Goal: Transaction & Acquisition: Purchase product/service

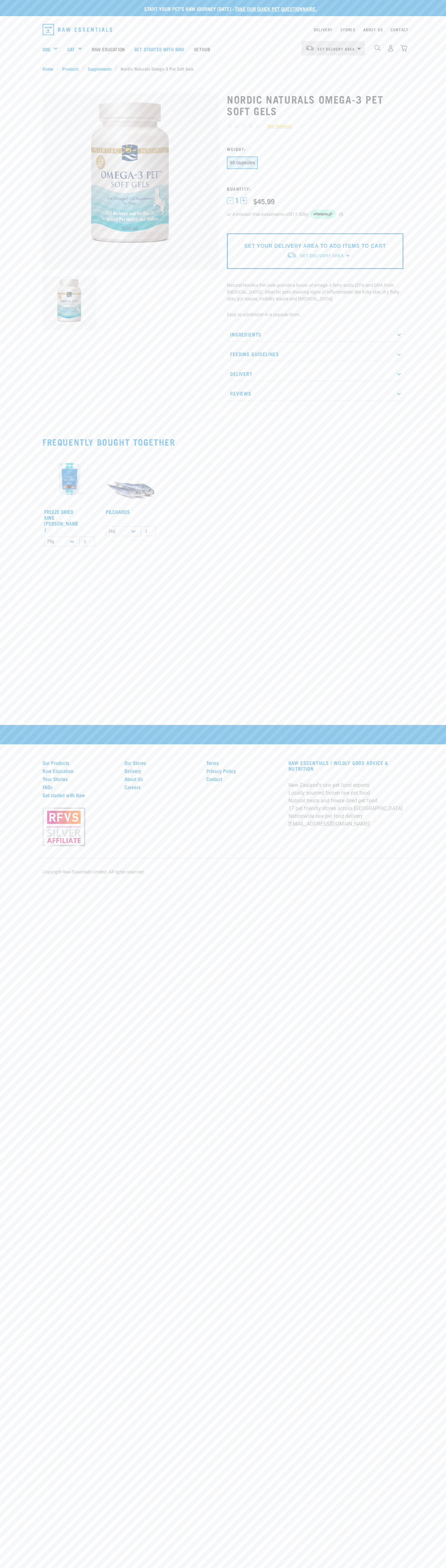
click at [4, 1] on div "Start your pet’s raw journey today – take our quick pet questionnaire." at bounding box center [223, 8] width 446 height 16
click at [423, 1103] on div "Start your pet’s raw journey today – take our quick pet questionnaire. Delivery…" at bounding box center [223, 784] width 446 height 1568
click at [320, 1568] on html "Start your pet’s raw journey today – take our quick pet questionnaire. Delivery…" at bounding box center [223, 784] width 446 height 1568
click at [15, 952] on div "Start your pet’s raw journey today – take our quick pet questionnaire. Delivery…" at bounding box center [223, 784] width 446 height 1568
click at [316, 163] on div "90 capsules" at bounding box center [315, 163] width 176 height 14
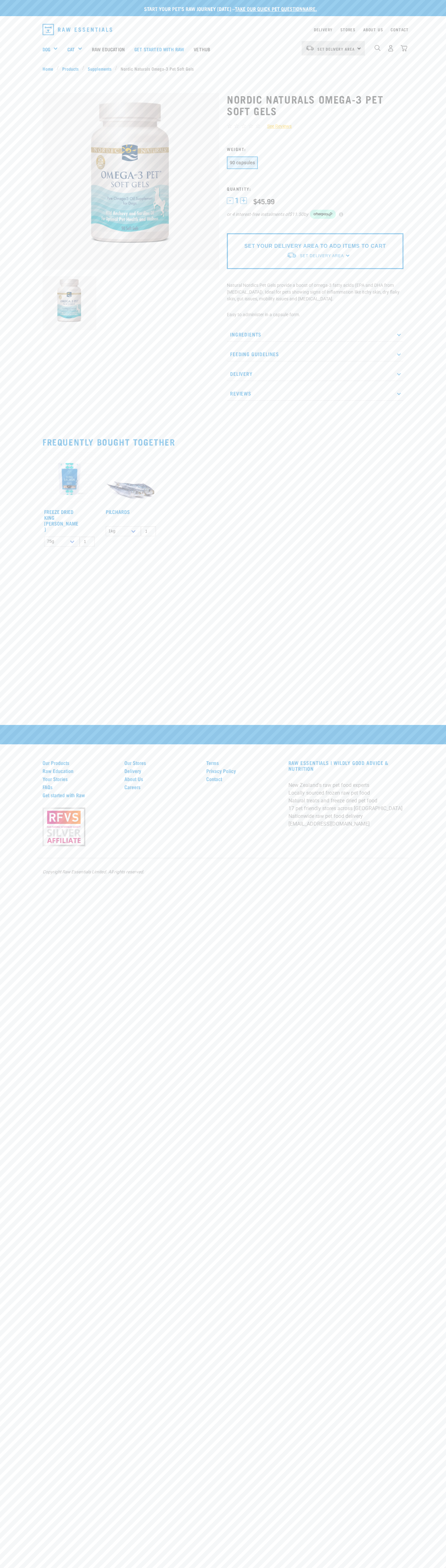
click at [237, 201] on span "1" at bounding box center [236, 200] width 4 height 7
click at [316, 334] on p "Ingredients" at bounding box center [315, 334] width 176 height 15
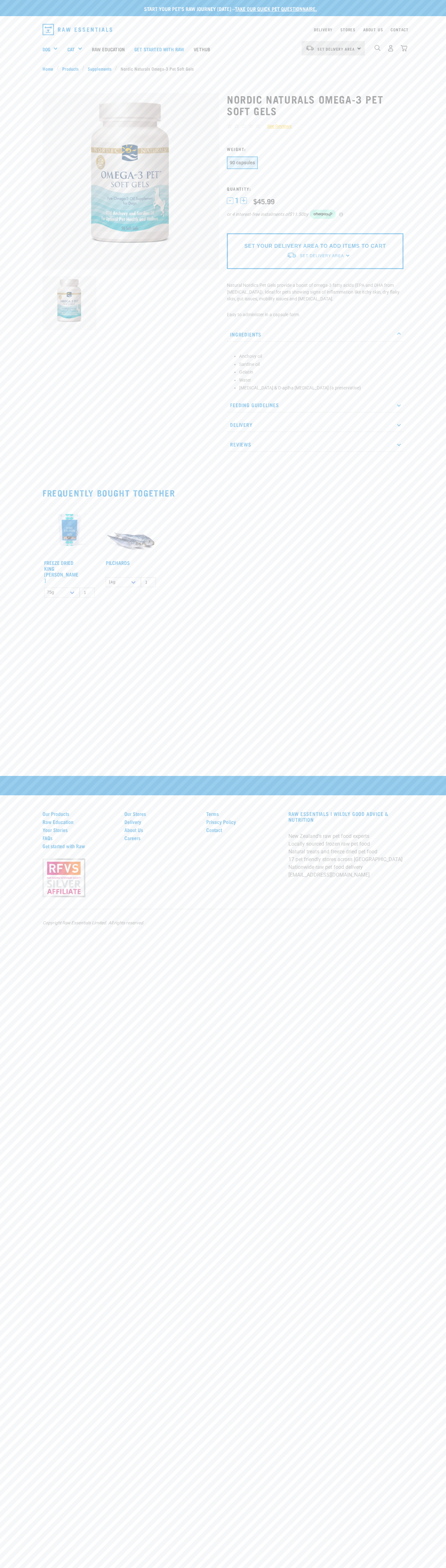
click at [320, 364] on li "Sardine oil" at bounding box center [319, 364] width 161 height 7
click at [164, 12] on div "Start your pet’s raw journey today – take our quick pet questionnaire." at bounding box center [228, 13] width 446 height 16
click at [441, 1005] on div "Start your pet’s raw journey today – take our quick pet questionnaire. Delivery…" at bounding box center [223, 784] width 446 height 1568
click at [331, 1567] on html "Start your pet’s raw journey today – take our quick pet questionnaire. Delivery…" at bounding box center [223, 784] width 446 height 1568
click at [29, 118] on div "Start your pet’s raw journey today – take our quick pet questionnaire. Delivery…" at bounding box center [223, 300] width 446 height 601
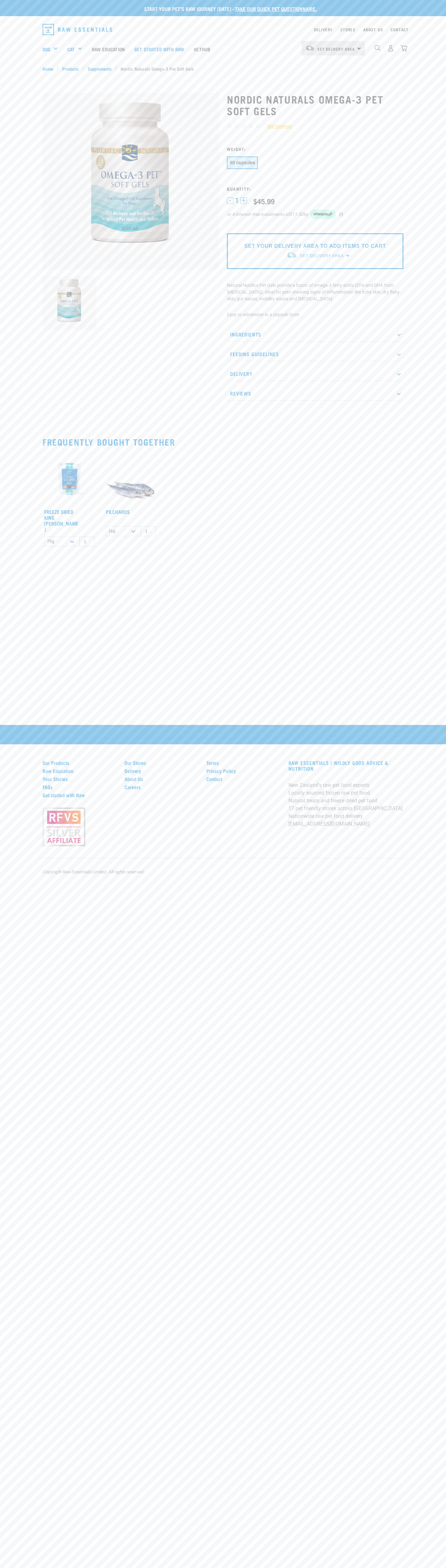
click at [316, 163] on div "90 capsules" at bounding box center [315, 163] width 176 height 14
click at [237, 201] on span "1" at bounding box center [236, 200] width 4 height 7
click at [316, 334] on p "Ingredients" at bounding box center [315, 334] width 176 height 15
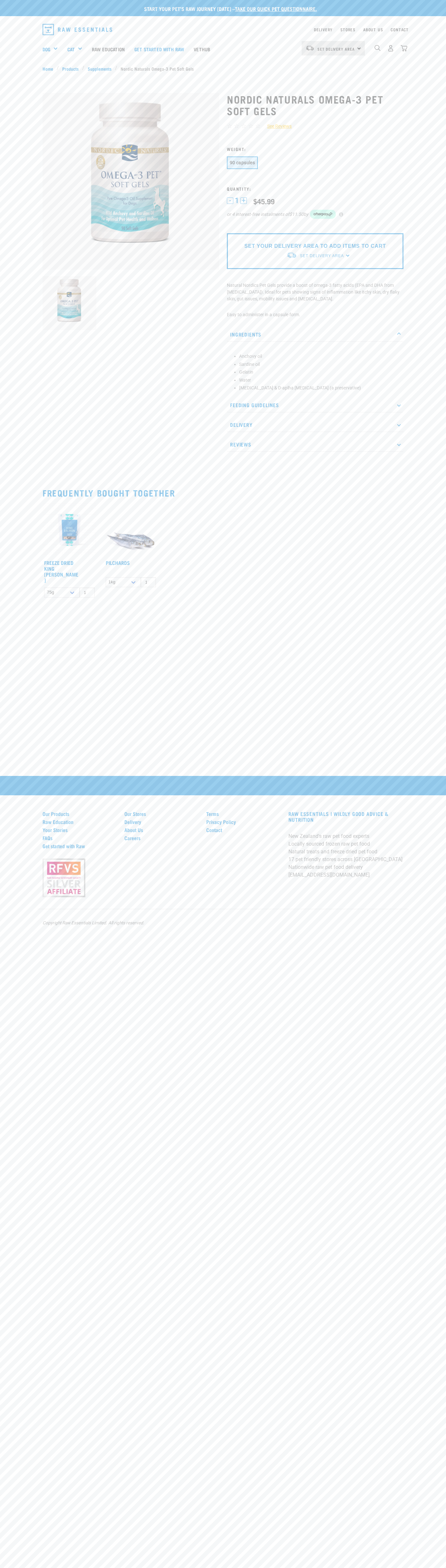
click at [320, 357] on li "Anchovy oil" at bounding box center [319, 356] width 161 height 7
